Goal: Information Seeking & Learning: Learn about a topic

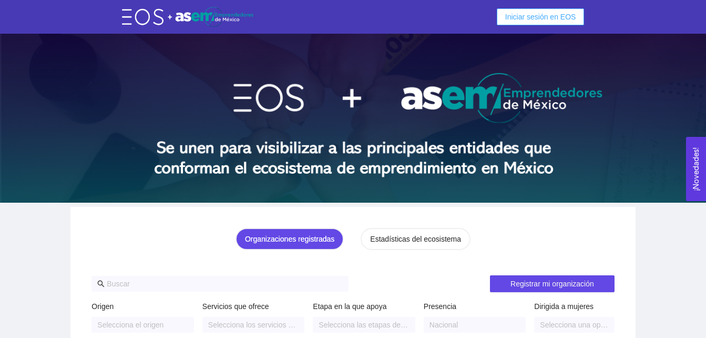
click at [540, 15] on span "Iniciar sesión en EOS" at bounding box center [540, 17] width 71 height 12
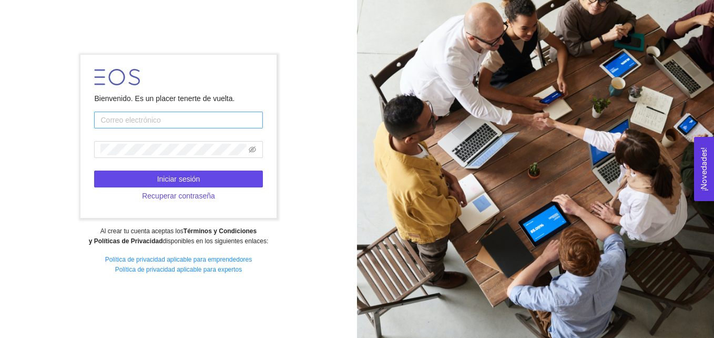
click at [126, 126] on input "text" at bounding box center [178, 119] width 168 height 17
type input "[EMAIL_ADDRESS][DOMAIN_NAME]"
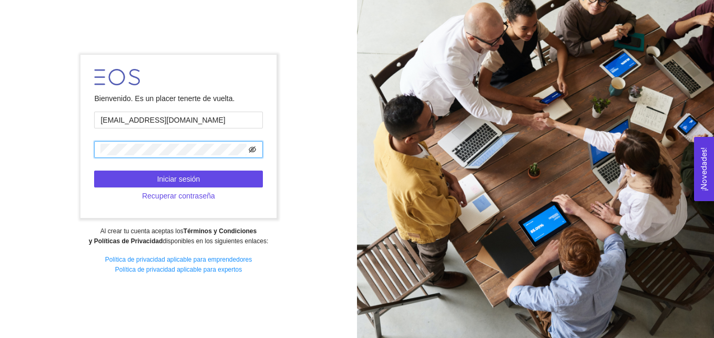
click at [255, 149] on icon "eye-invisible" at bounding box center [252, 149] width 7 height 7
click at [255, 149] on icon "eye" at bounding box center [252, 149] width 7 height 7
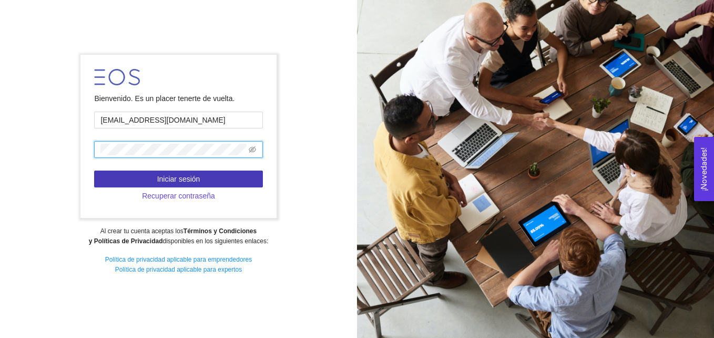
click at [222, 171] on button "Iniciar sesión" at bounding box center [178, 178] width 168 height 17
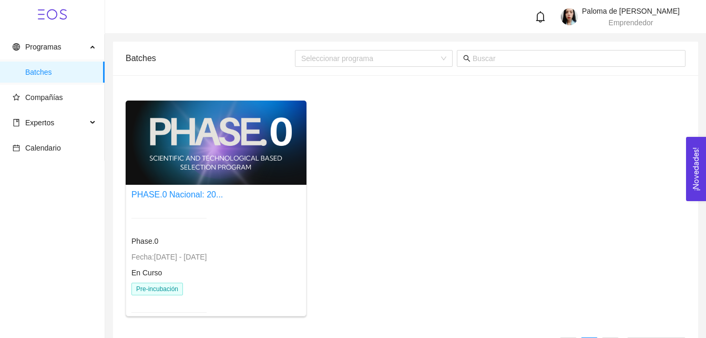
click at [248, 122] on div at bounding box center [216, 142] width 181 height 84
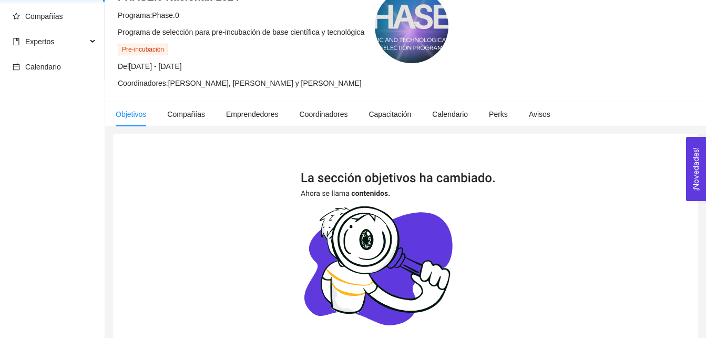
scroll to position [79, 0]
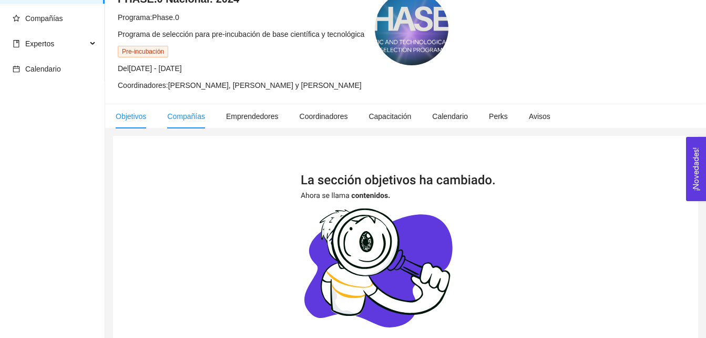
click at [203, 116] on span "Compañías" at bounding box center [186, 116] width 38 height 8
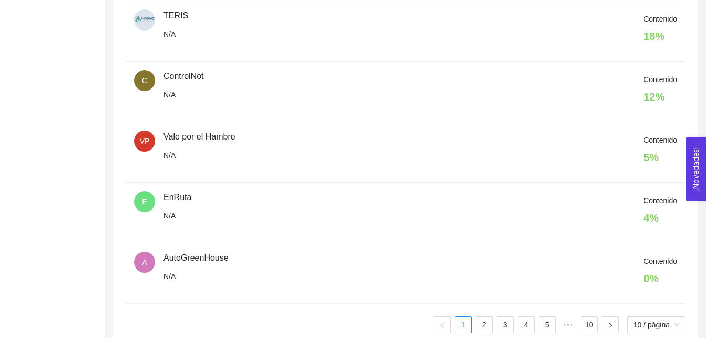
scroll to position [577, 0]
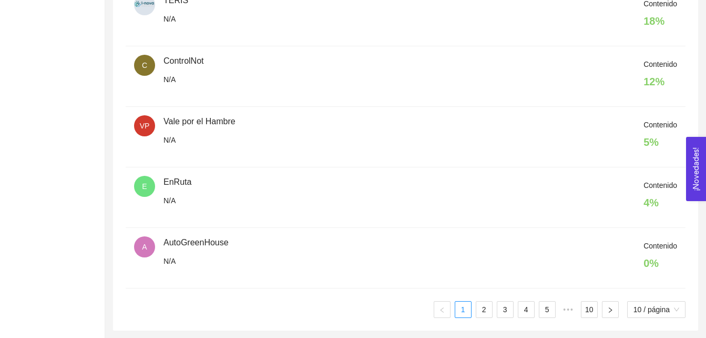
click at [487, 296] on div "MUSA N/A Contenido 98 % RI Ride it easy N/A Contenido 0 % S SINERGIA N/A Conten…" at bounding box center [406, 1] width 560 height 634
click at [480, 310] on link "2" at bounding box center [484, 309] width 16 height 16
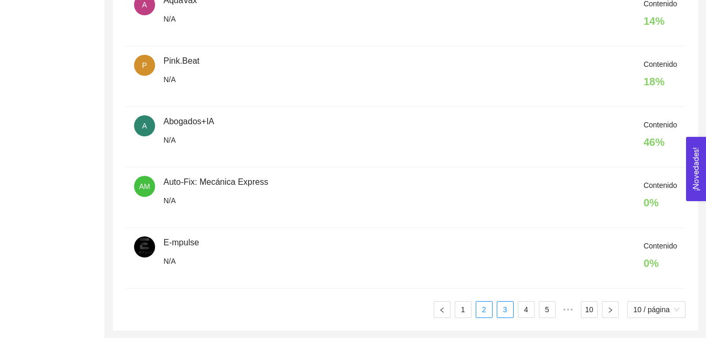
click at [504, 306] on link "3" at bounding box center [505, 309] width 16 height 16
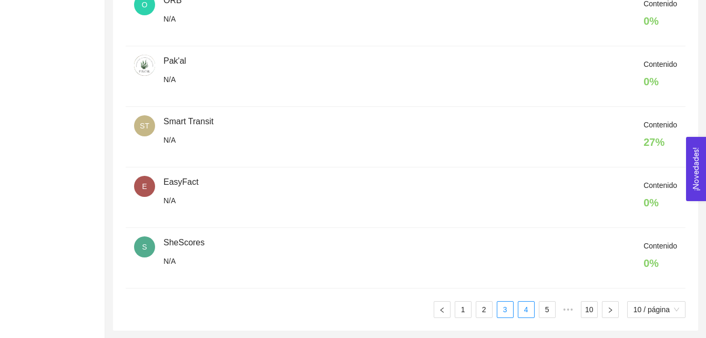
click at [531, 311] on link "4" at bounding box center [526, 309] width 16 height 16
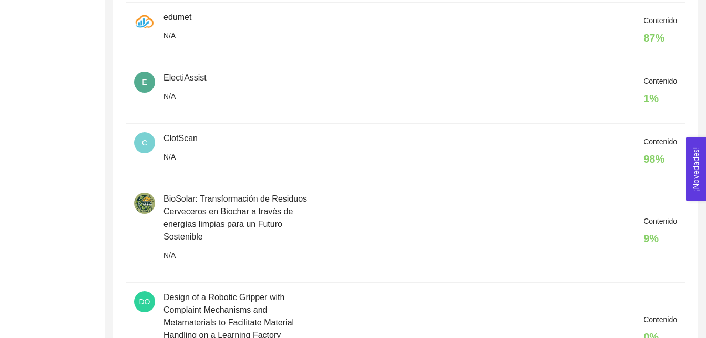
scroll to position [653, 0]
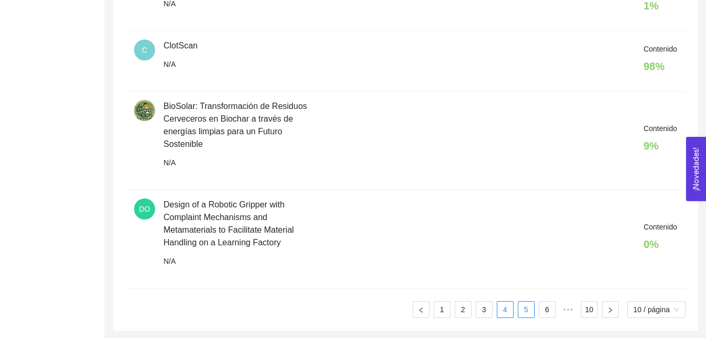
click at [523, 311] on link "5" at bounding box center [526, 309] width 16 height 16
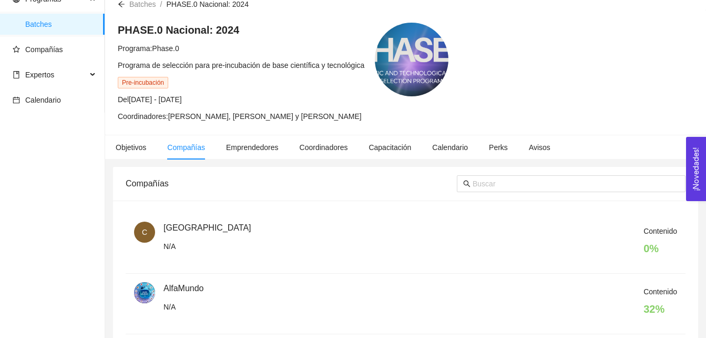
scroll to position [35, 0]
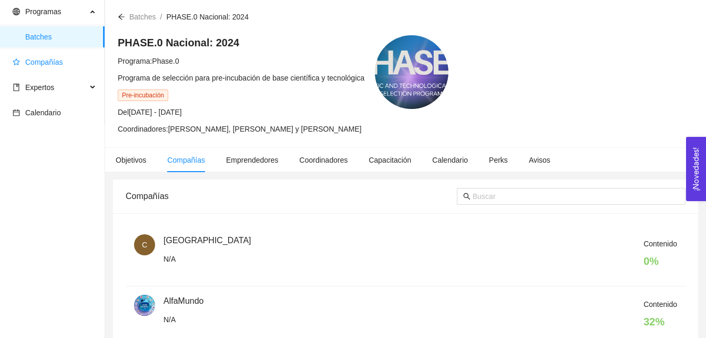
click at [59, 56] on span "Compañías" at bounding box center [55, 62] width 84 height 21
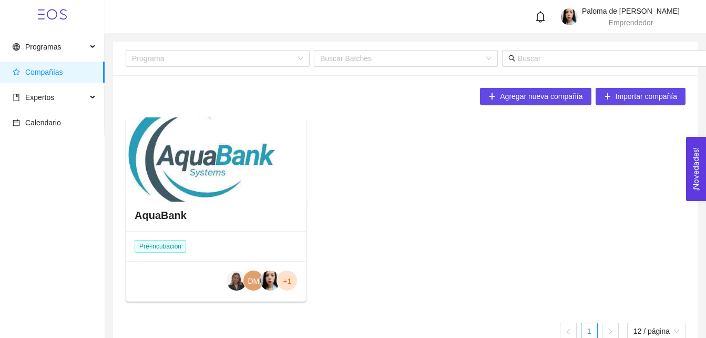
click at [214, 187] on div at bounding box center [216, 159] width 181 height 84
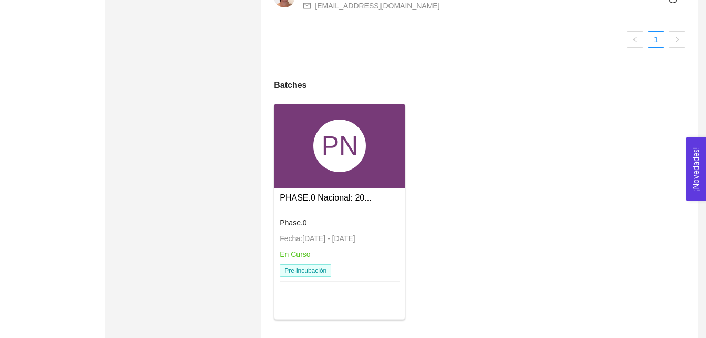
scroll to position [1257, 0]
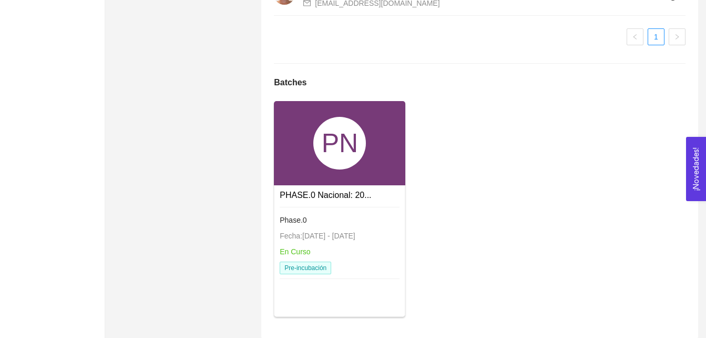
click at [339, 152] on div "PN" at bounding box center [339, 143] width 53 height 53
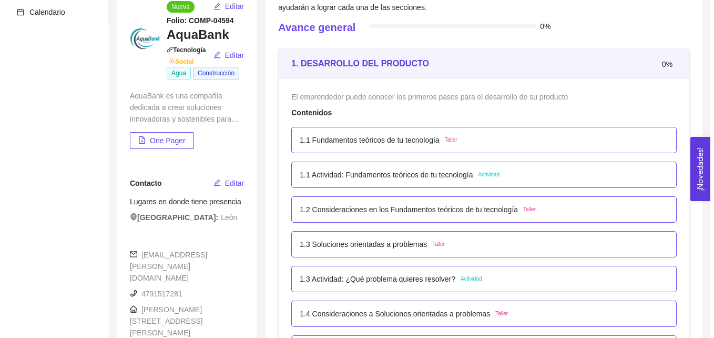
scroll to position [118, 0]
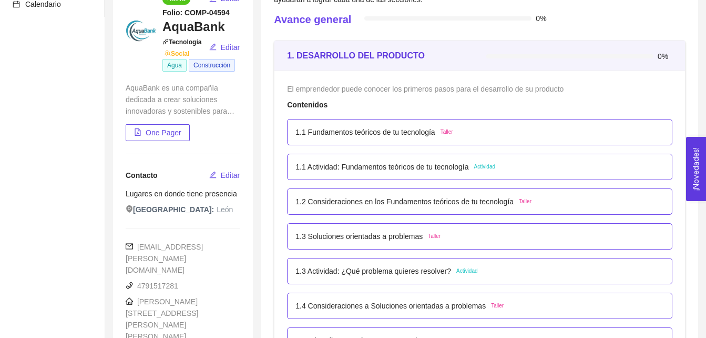
click at [394, 132] on p "1.1 Fundamentos teóricos de tu tecnología" at bounding box center [364, 132] width 139 height 12
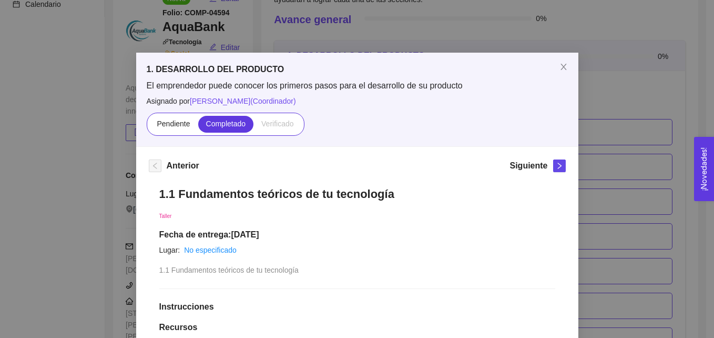
click at [372, 26] on div "1. DESARROLLO DEL PRODUCTO El emprendedor puede conocer los primeros pasos para…" at bounding box center [357, 169] width 714 height 338
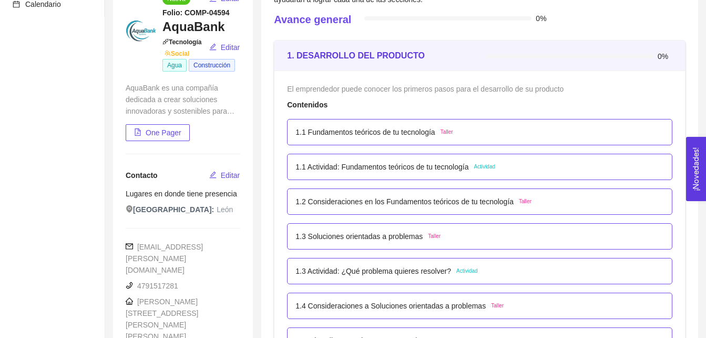
click at [371, 166] on p "1.1 Actividad: Fundamentos teóricos de tu tecnología" at bounding box center [381, 167] width 173 height 12
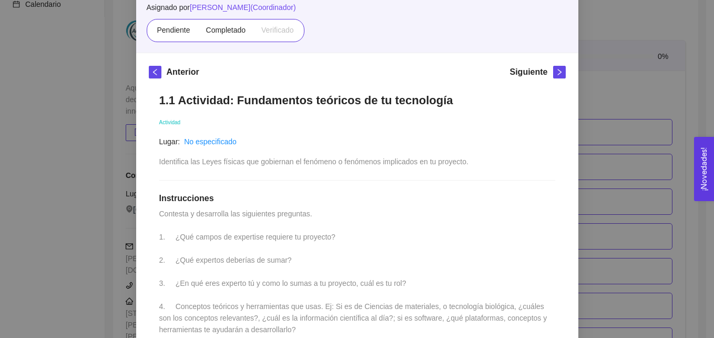
scroll to position [108, 0]
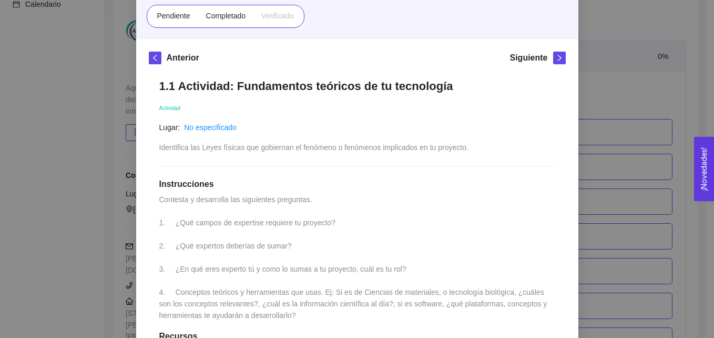
click at [698, 116] on div "1. DESARROLLO DEL PRODUCTO El emprendedor puede conocer los primeros pasos para…" at bounding box center [357, 169] width 714 height 338
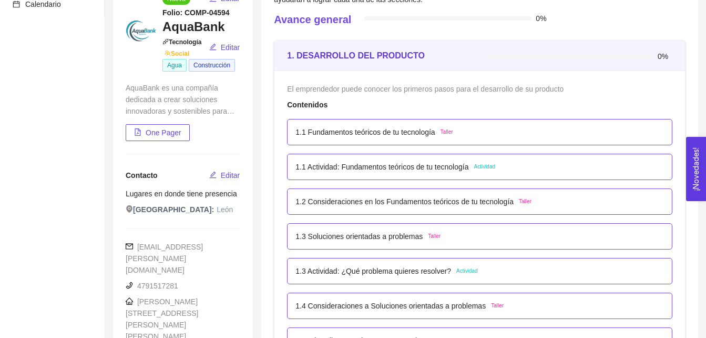
click at [406, 165] on p "1.1 Actividad: Fundamentos teóricos de tu tecnología" at bounding box center [381, 167] width 173 height 12
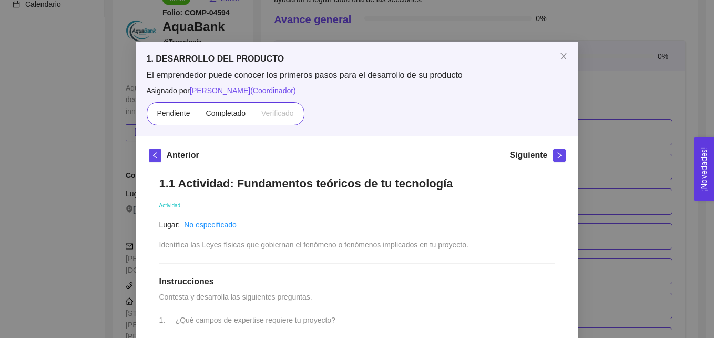
scroll to position [9, 0]
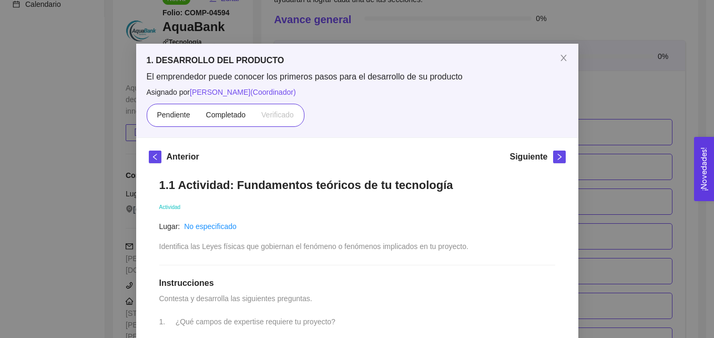
click at [94, 38] on div "1. DESARROLLO DEL PRODUCTO El emprendedor puede conocer los primeros pasos para…" at bounding box center [357, 169] width 714 height 338
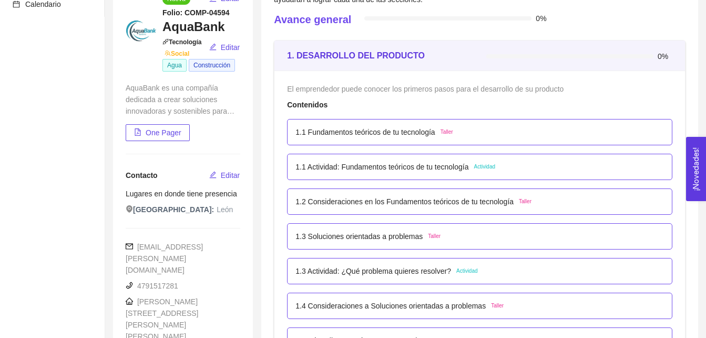
click at [352, 12] on div "Avance general 0%" at bounding box center [480, 22] width 412 height 20
click at [413, 164] on p "1.1 Actividad: Fundamentos teóricos de tu tecnología" at bounding box center [381, 167] width 173 height 12
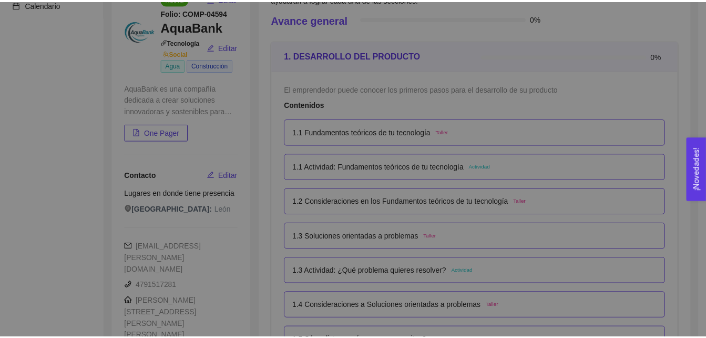
scroll to position [0, 0]
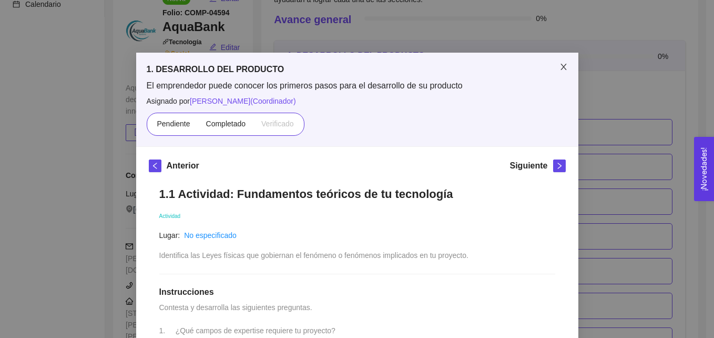
click at [561, 65] on icon "close" at bounding box center [563, 67] width 6 height 6
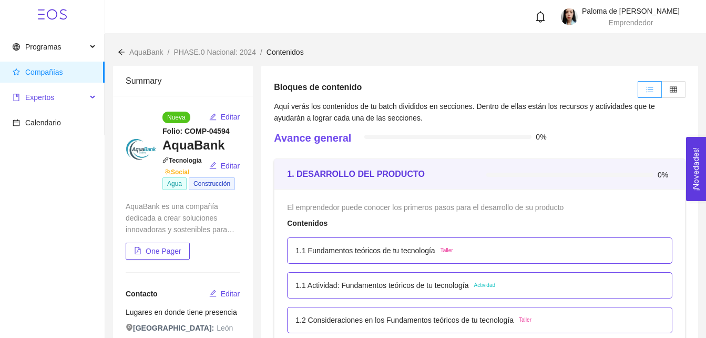
click at [50, 96] on span "Expertos" at bounding box center [39, 97] width 29 height 8
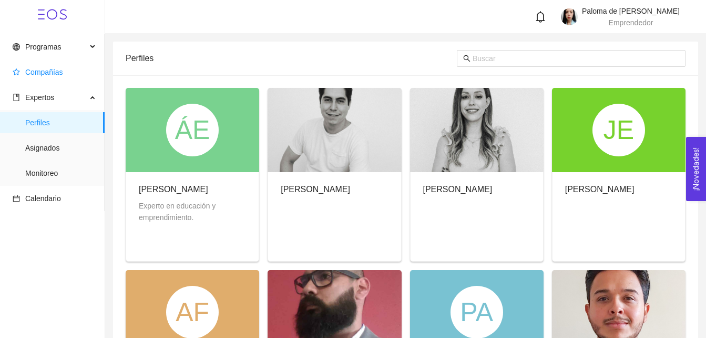
click at [54, 75] on span "Compañías" at bounding box center [44, 72] width 38 height 8
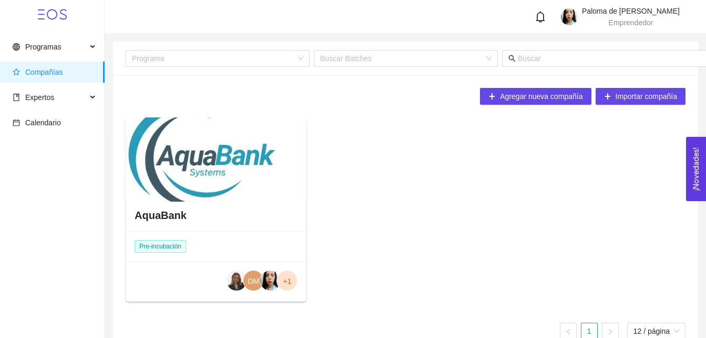
click at [164, 172] on div at bounding box center [216, 159] width 181 height 84
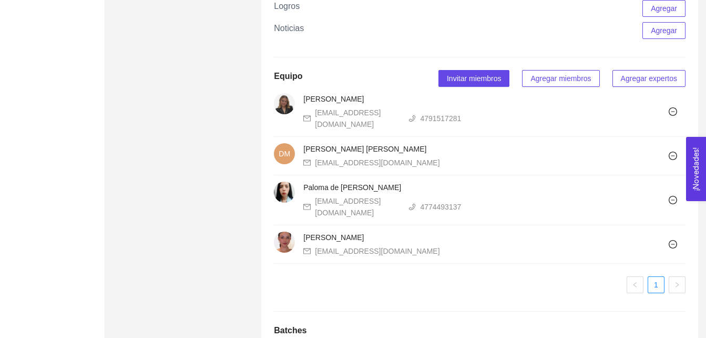
scroll to position [1015, 0]
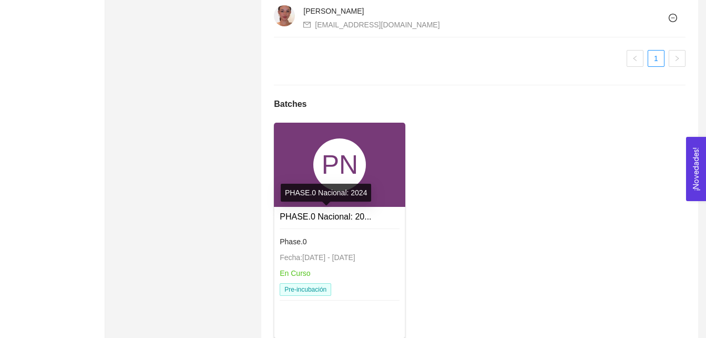
click at [321, 213] on link "PHASE.0 Nacional: 20..." at bounding box center [325, 216] width 91 height 9
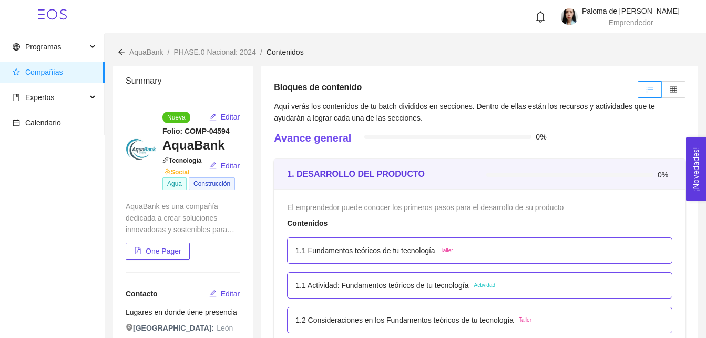
click at [395, 289] on p "1.1 Actividad: Fundamentos teóricos de tu tecnología" at bounding box center [381, 285] width 173 height 12
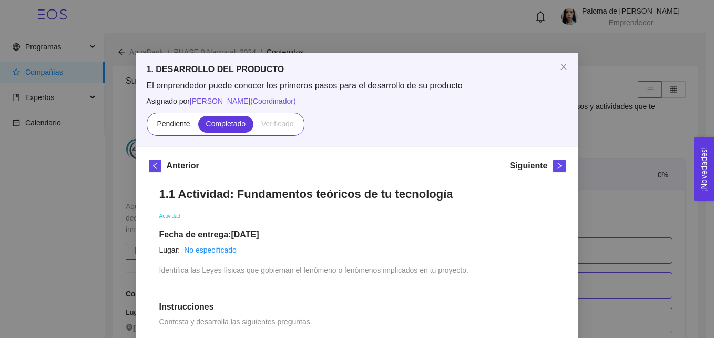
click at [612, 161] on div "1. DESARROLLO DEL PRODUCTO El emprendedor puede conocer los primeros pasos para…" at bounding box center [357, 169] width 714 height 338
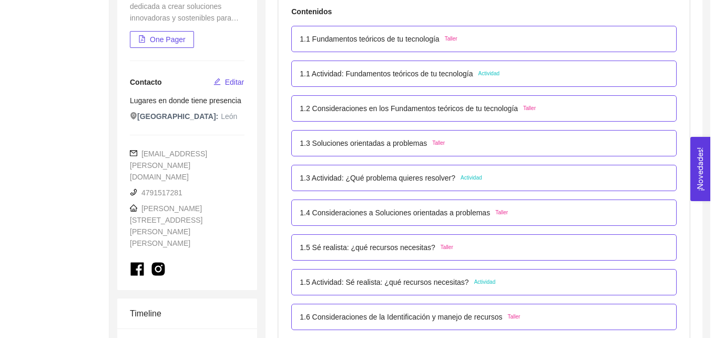
scroll to position [220, 0]
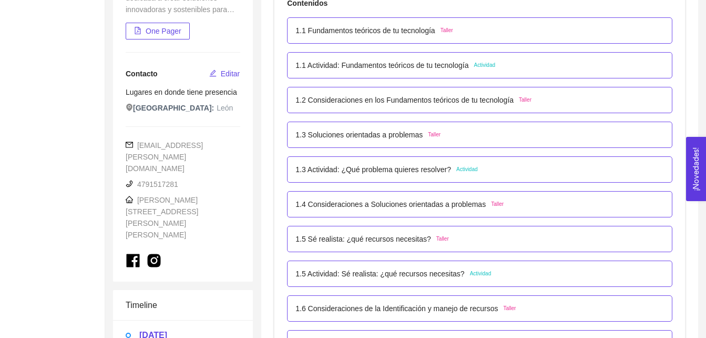
click at [474, 98] on p "1.2 Consideraciones en los Fundamentos teóricos de tu tecnología" at bounding box center [404, 100] width 218 height 12
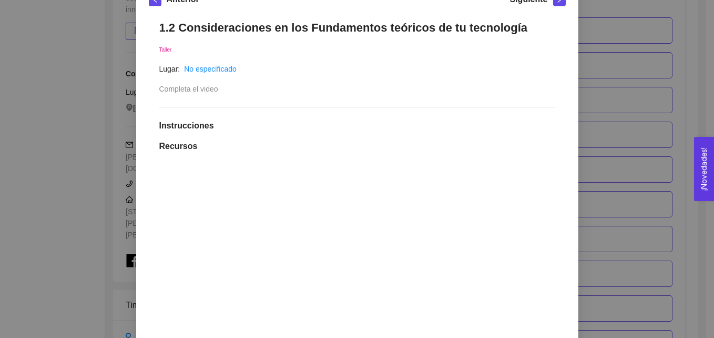
scroll to position [169, 0]
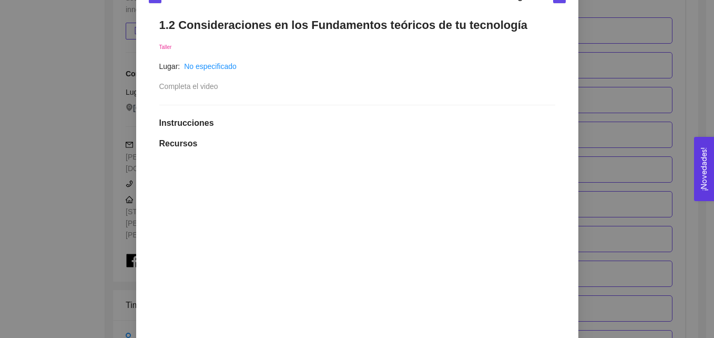
click at [696, 55] on div "1. DESARROLLO DEL PRODUCTO El emprendedor puede conocer los primeros pasos para…" at bounding box center [357, 169] width 714 height 338
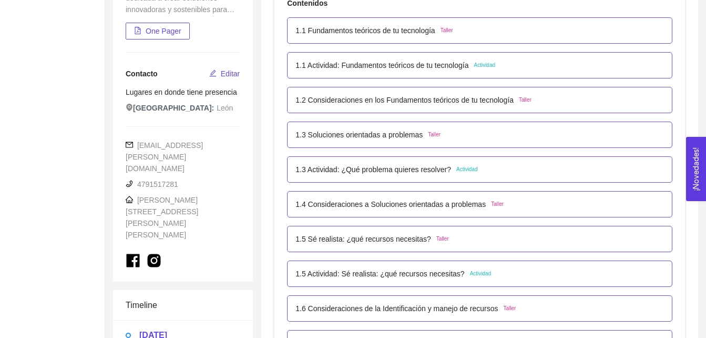
click at [411, 170] on p "1.3 Actividad: ¿Qué problema quieres resolver?" at bounding box center [373, 169] width 156 height 12
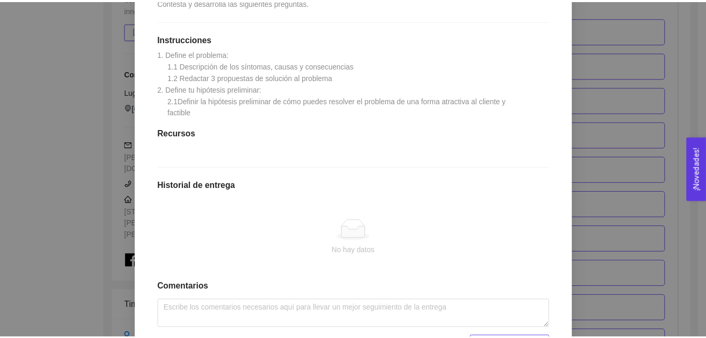
scroll to position [252, 0]
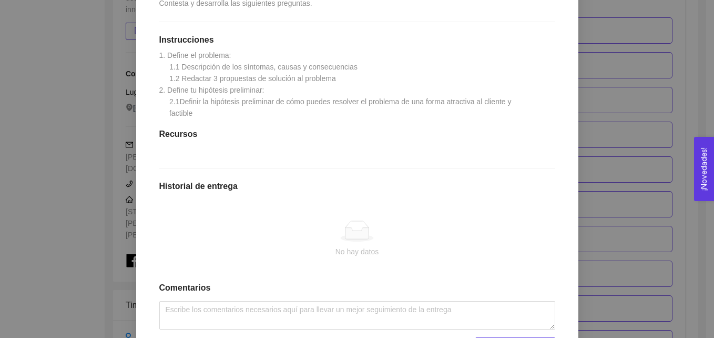
click at [672, 92] on div "1. DESARROLLO DEL PRODUCTO El emprendedor puede conocer los primeros pasos para…" at bounding box center [357, 169] width 714 height 338
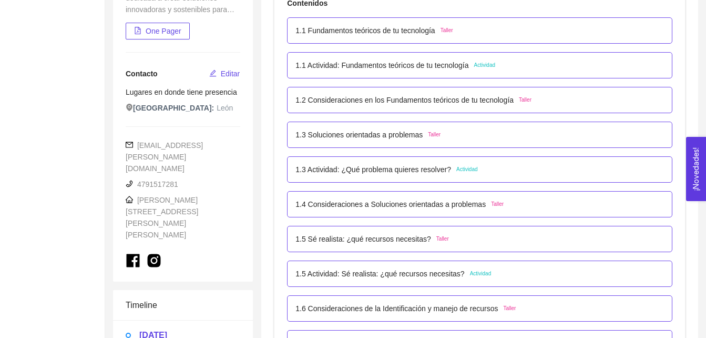
scroll to position [0, 0]
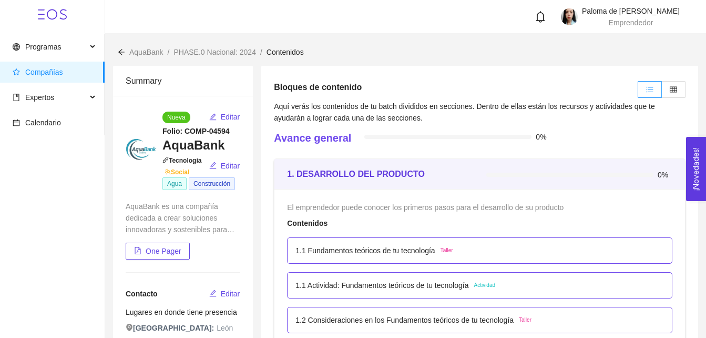
click at [203, 52] on span "PHASE.0 Nacional: 2024" at bounding box center [215, 52] width 82 height 8
click at [119, 50] on icon "arrow-left" at bounding box center [121, 51] width 7 height 7
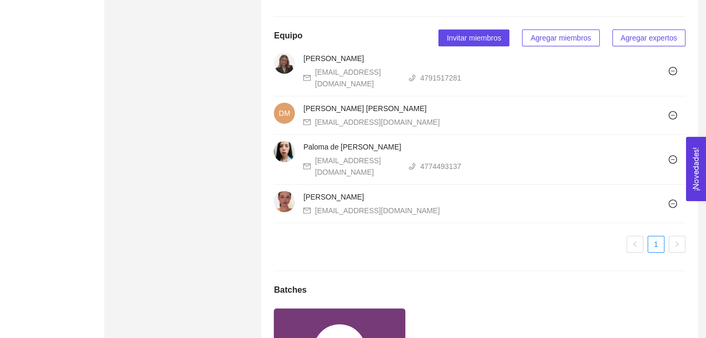
scroll to position [1166, 0]
